Goal: Check status: Check status

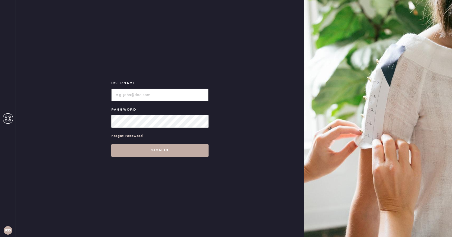
type input "Reformationboston"
click at [153, 151] on button "Sign in" at bounding box center [159, 150] width 97 height 13
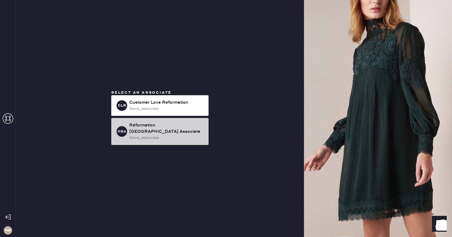
click at [142, 135] on div "store_associate" at bounding box center [166, 138] width 75 height 6
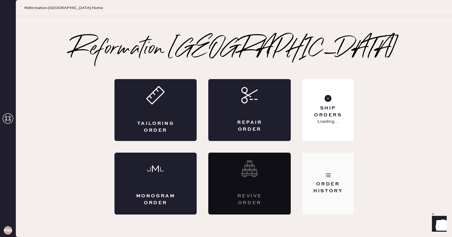
click at [324, 182] on div "Order History" at bounding box center [328, 187] width 43 height 13
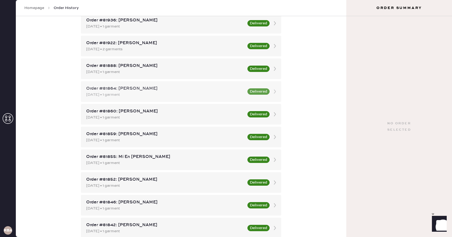
scroll to position [969, 0]
click at [136, 90] on div "Order #81864: [PERSON_NAME]" at bounding box center [165, 89] width 158 height 6
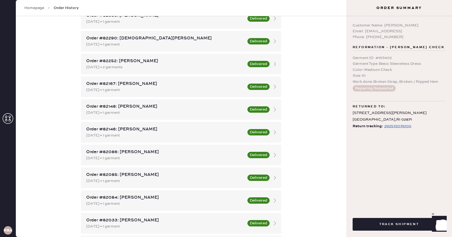
scroll to position [746, 0]
